Goal: Task Accomplishment & Management: Complete application form

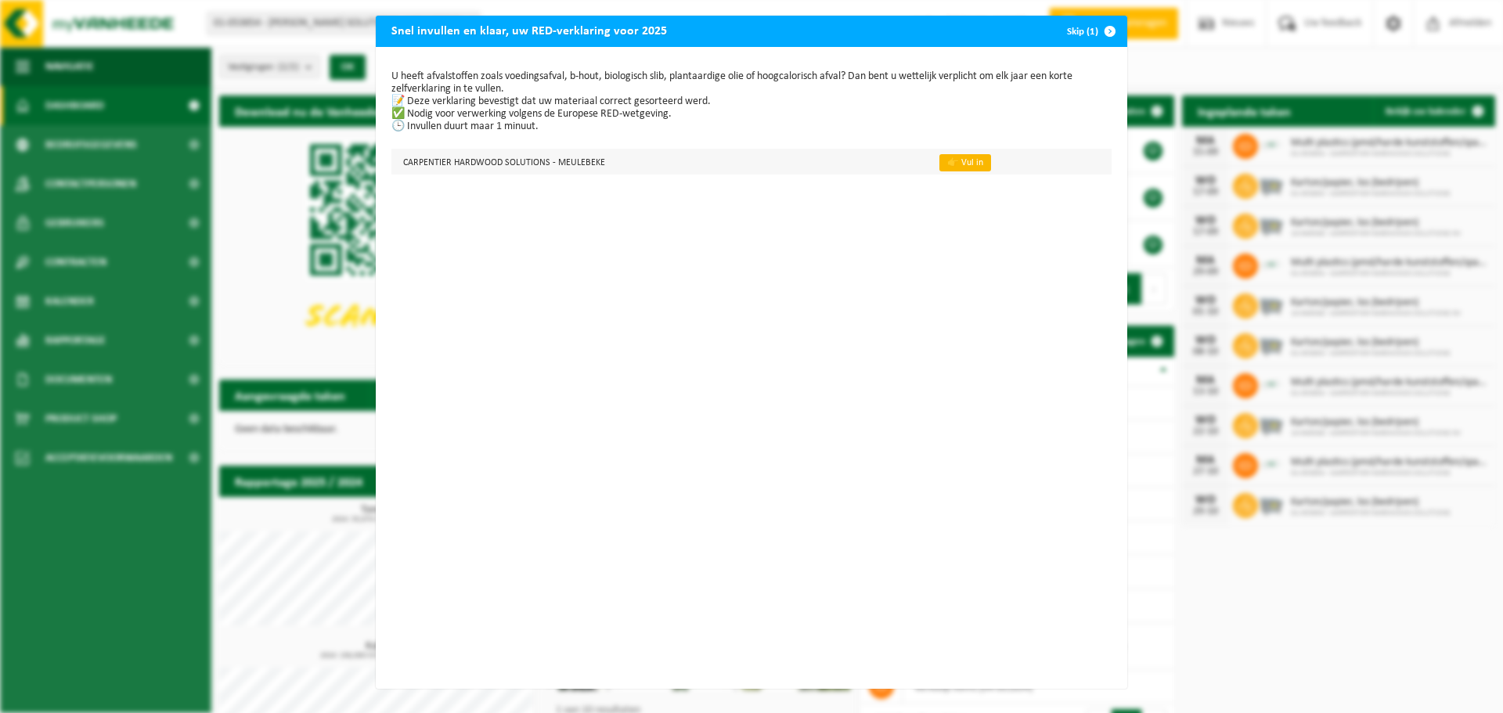
click at [962, 156] on link "👉 Vul in" at bounding box center [965, 162] width 52 height 17
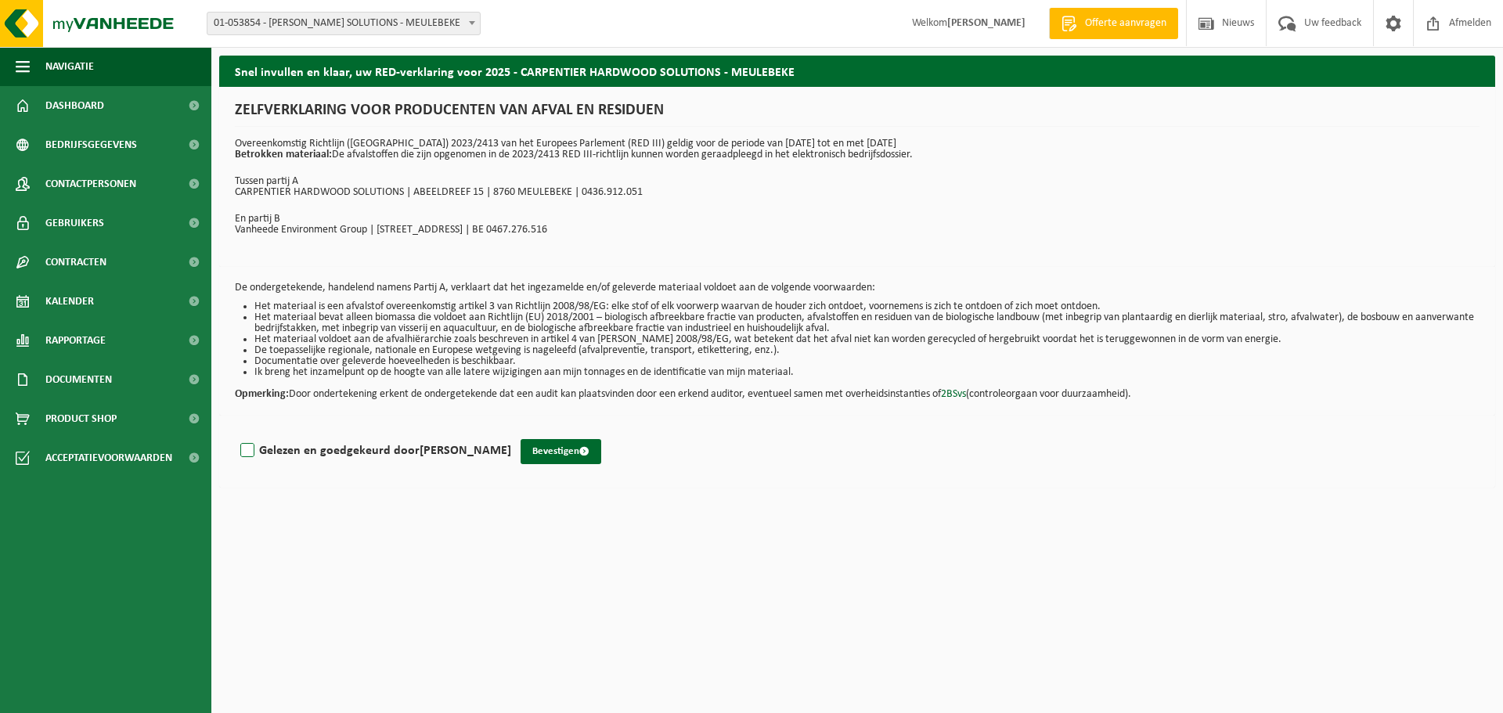
drag, startPoint x: 249, startPoint y: 447, endPoint x: 281, endPoint y: 459, distance: 34.2
click at [249, 448] on label "Gelezen en goedgekeurd door [PERSON_NAME]" at bounding box center [374, 450] width 274 height 23
click at [511, 431] on input "Gelezen en goedgekeurd door [PERSON_NAME]" at bounding box center [511, 430] width 1 height 1
checkbox input "true"
click at [545, 451] on button "Bevestigen" at bounding box center [560, 451] width 81 height 25
